Goal: Transaction & Acquisition: Purchase product/service

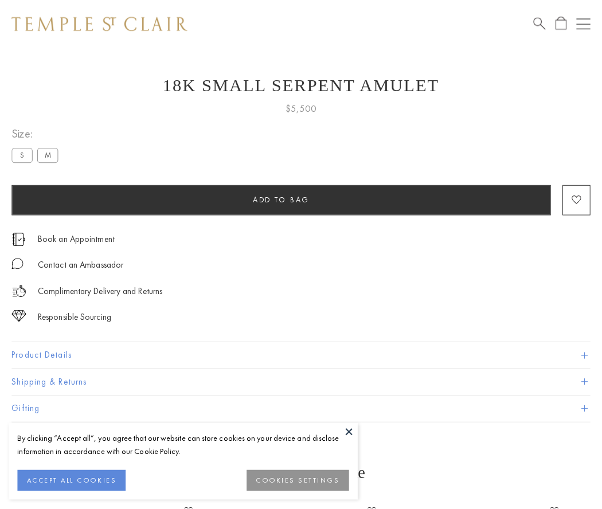
scroll to position [46, 0]
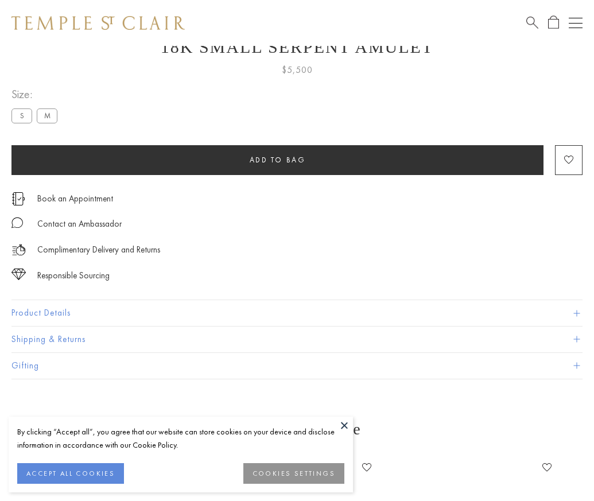
click at [277, 159] on span "Add to bag" at bounding box center [277, 160] width 56 height 10
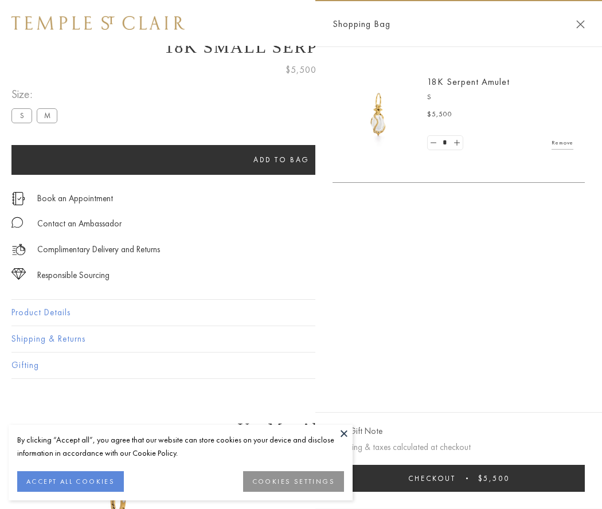
click at [462, 478] on button "Checkout $5,500" at bounding box center [459, 478] width 252 height 27
